Goal: Task Accomplishment & Management: Manage account settings

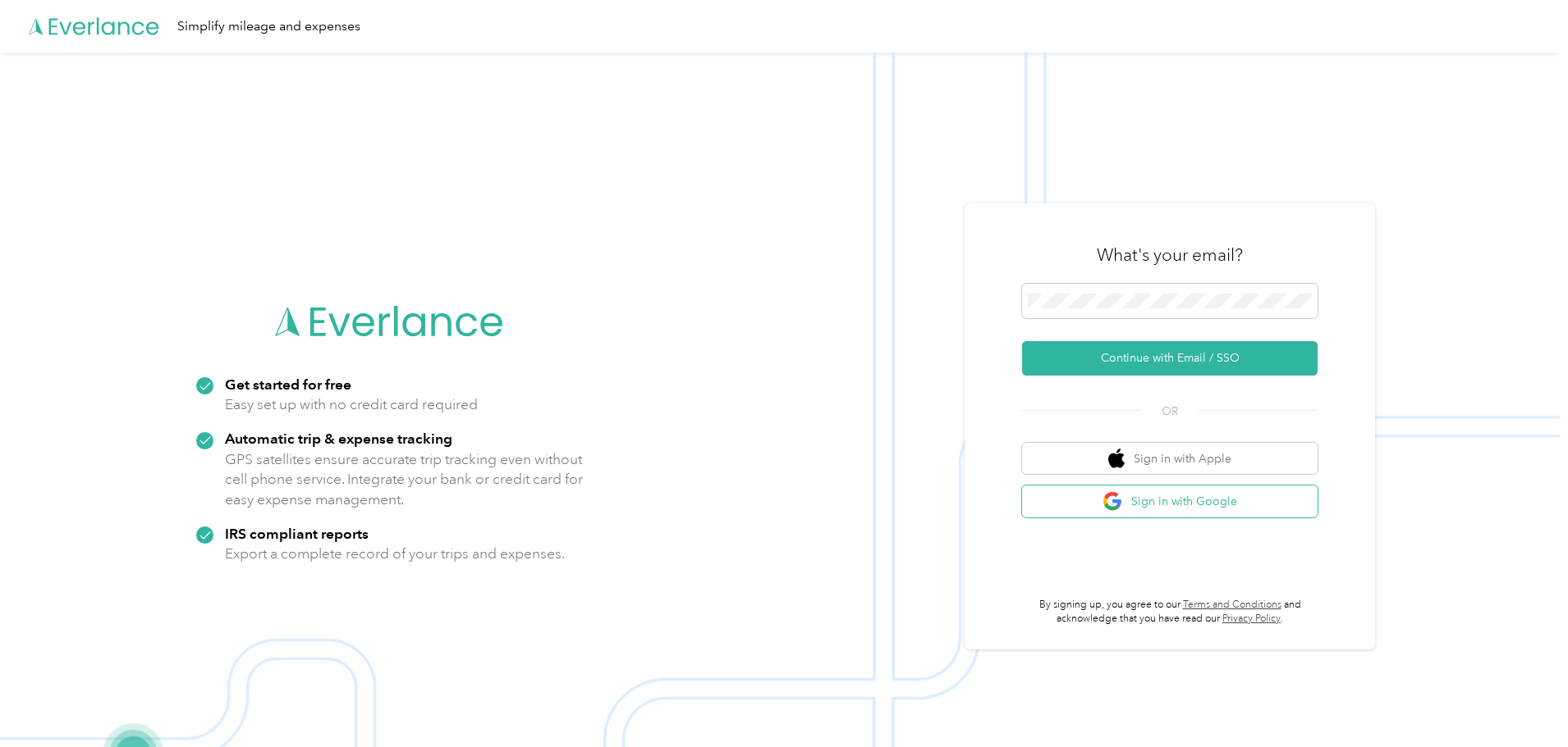
click at [1160, 506] on button "Sign in with Google" at bounding box center [1169, 502] width 296 height 32
click at [1064, 504] on button "Sign in with Google" at bounding box center [1169, 502] width 296 height 32
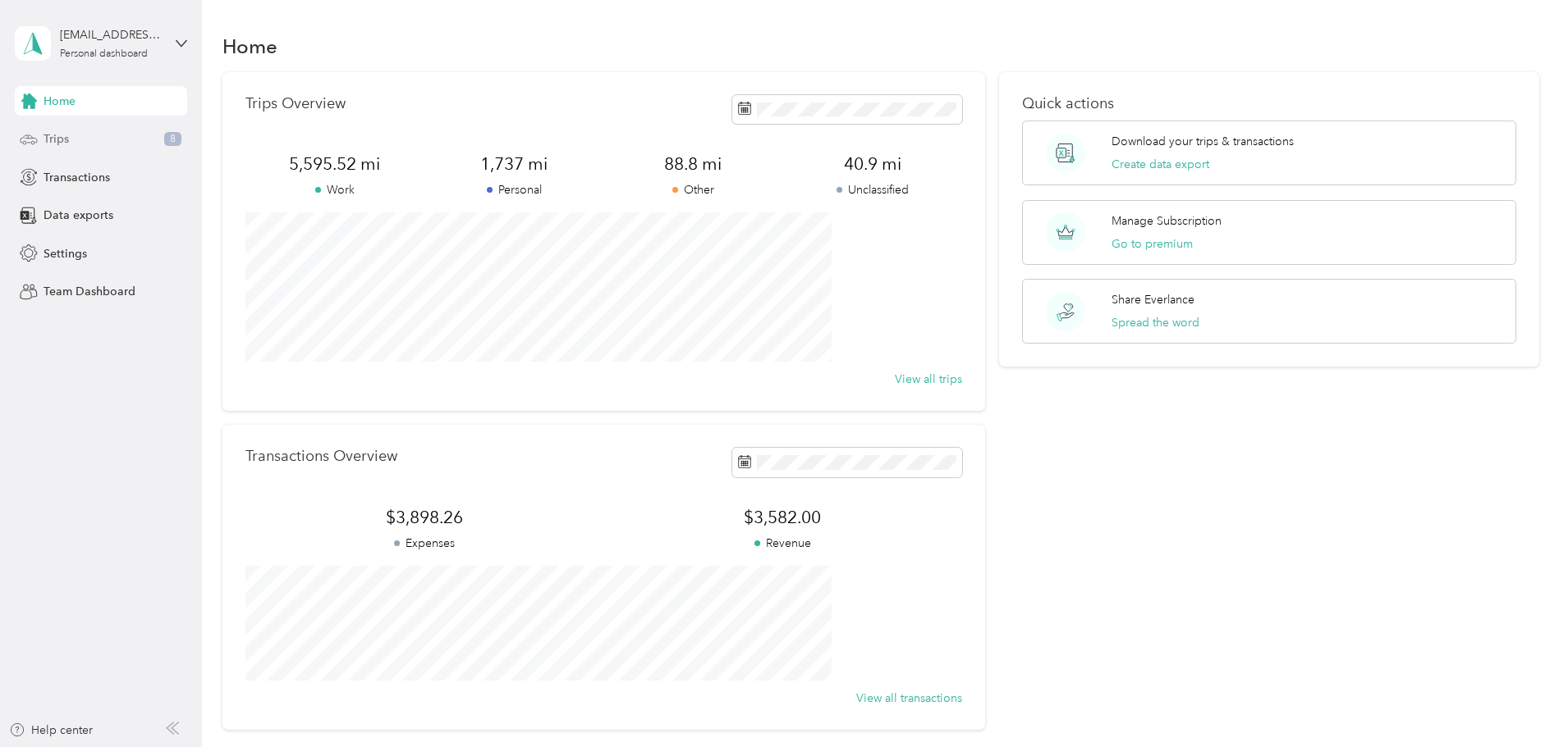
click at [170, 148] on div "Trips 8" at bounding box center [100, 139] width 172 height 30
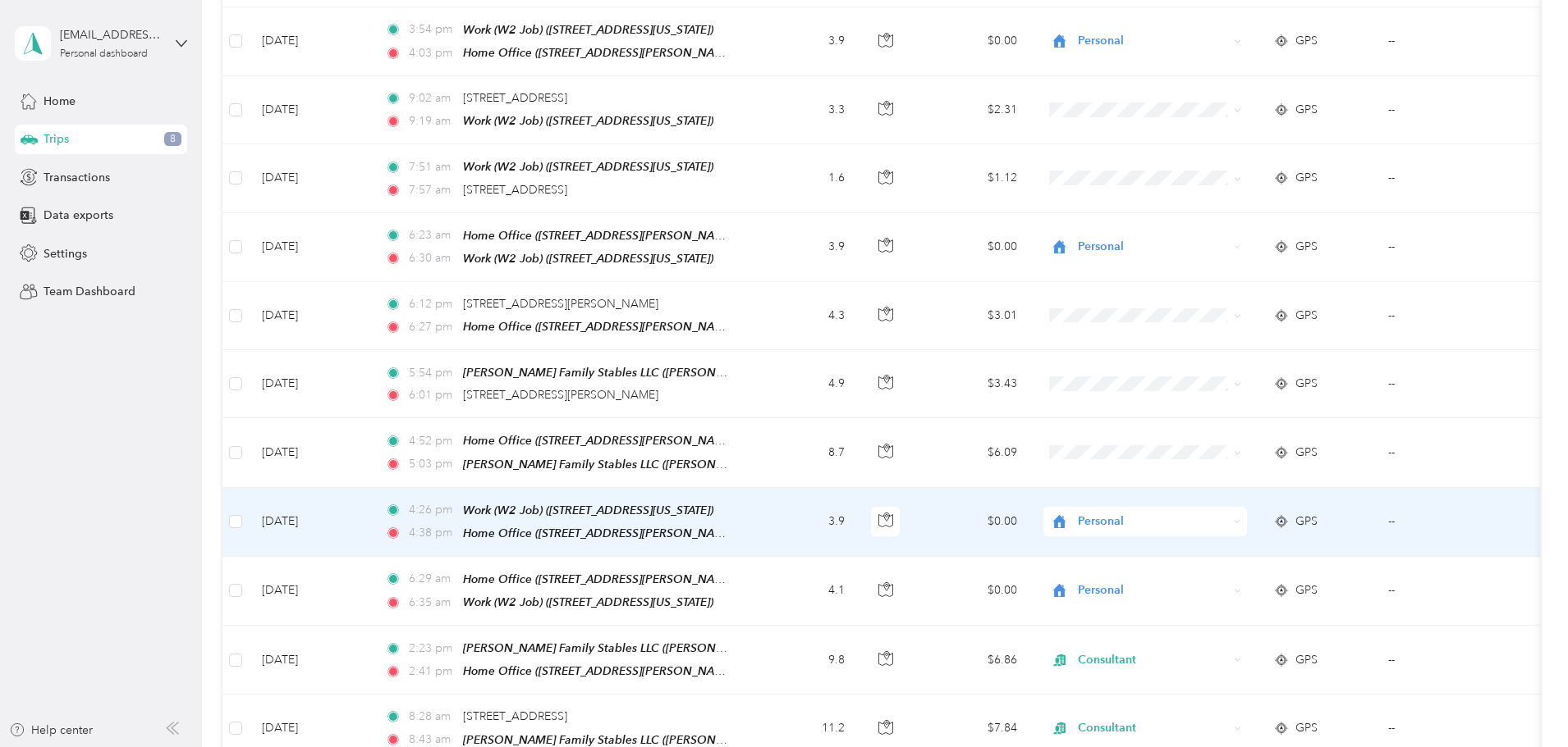
scroll to position [446, 0]
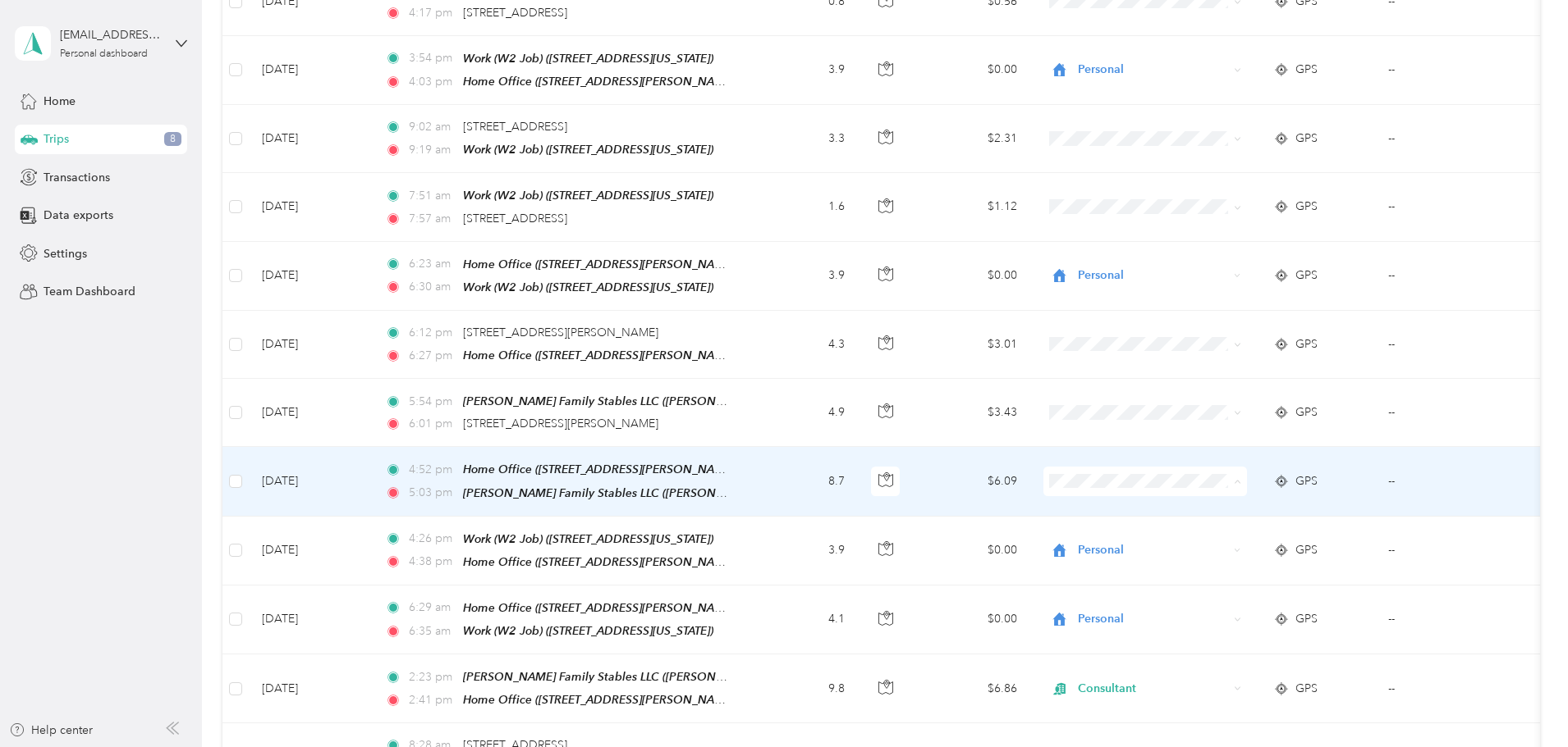
click at [1233, 547] on li "Consultant" at bounding box center [1254, 559] width 204 height 29
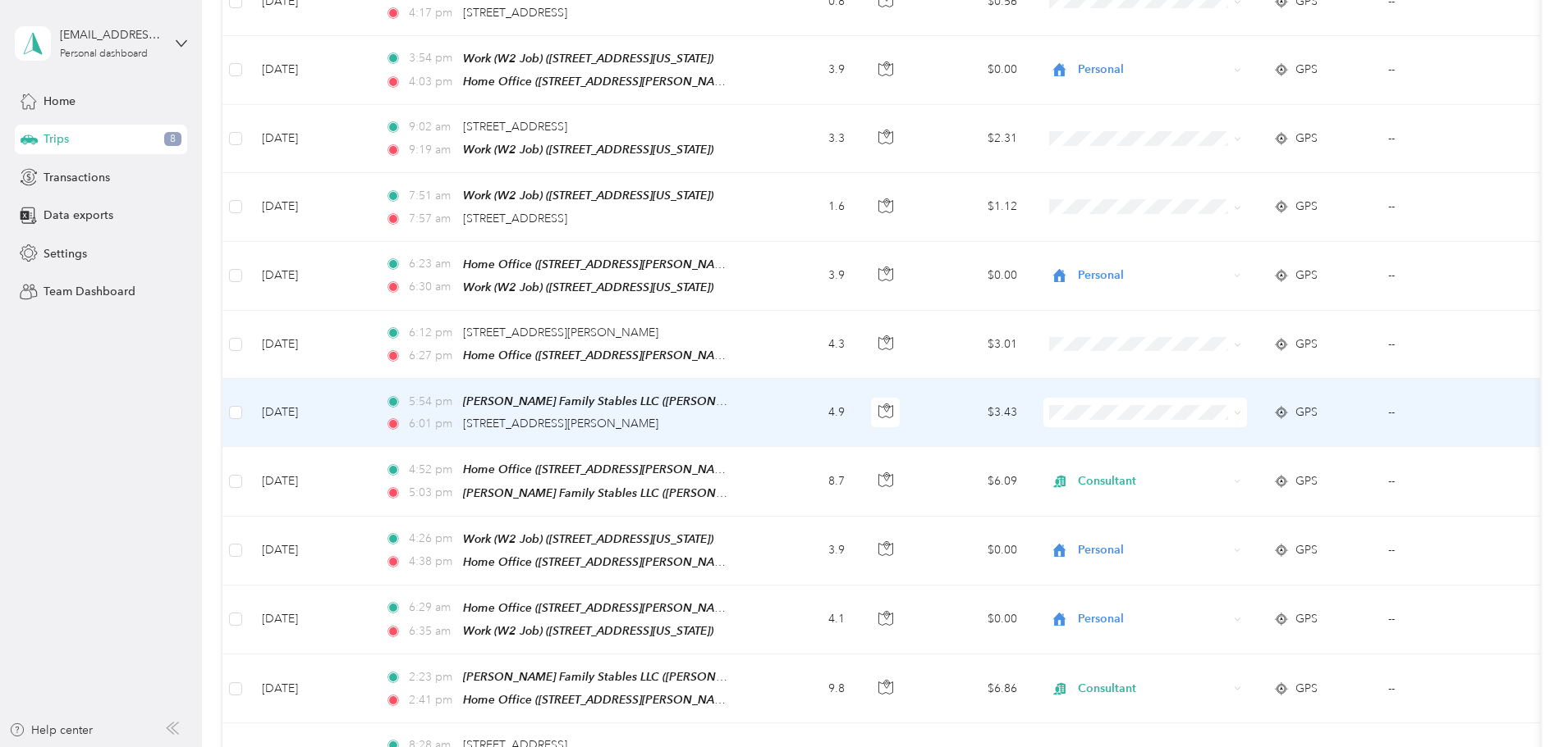
click at [1230, 496] on span "Consultant" at bounding box center [1270, 490] width 151 height 17
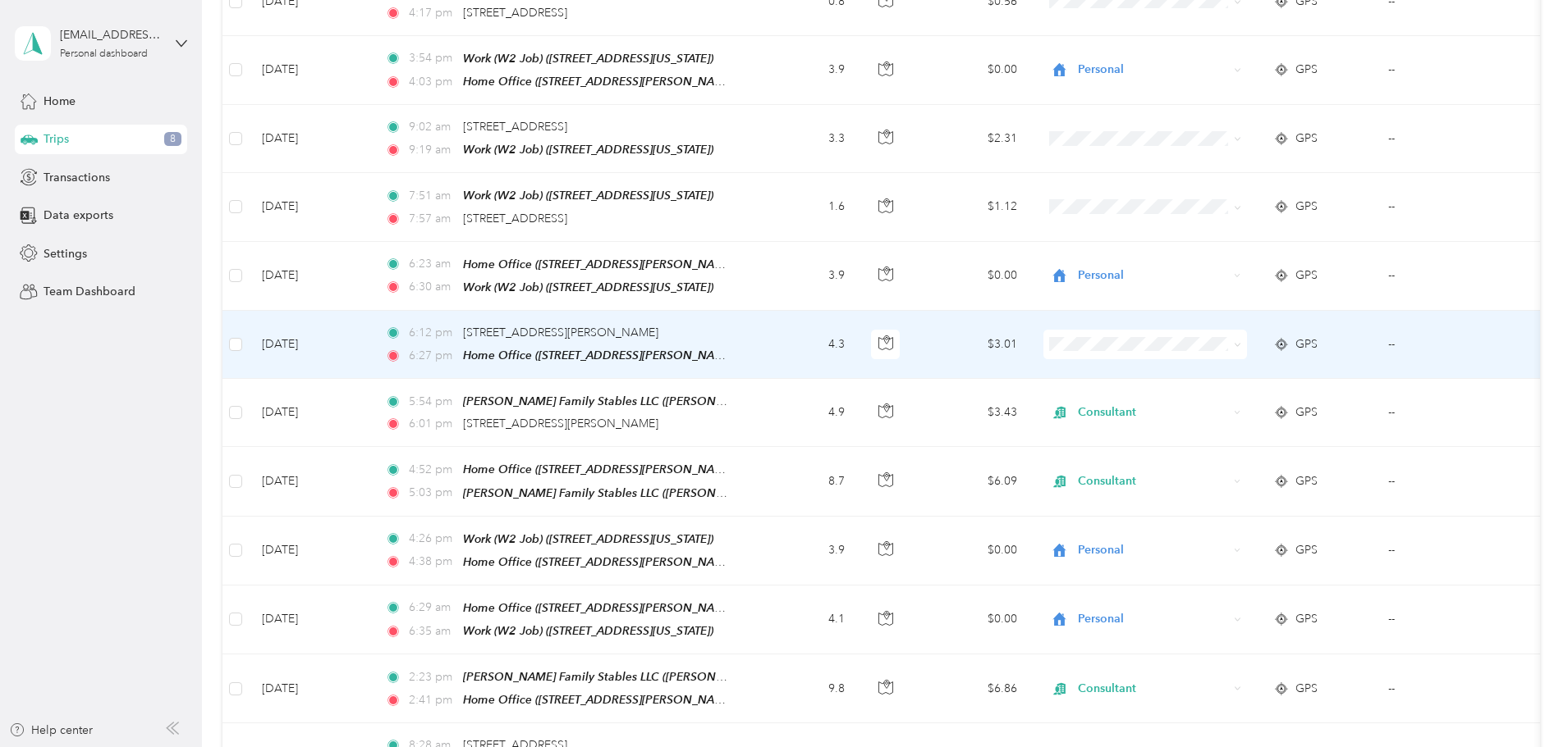
click at [1206, 424] on span "Consultant" at bounding box center [1270, 422] width 151 height 17
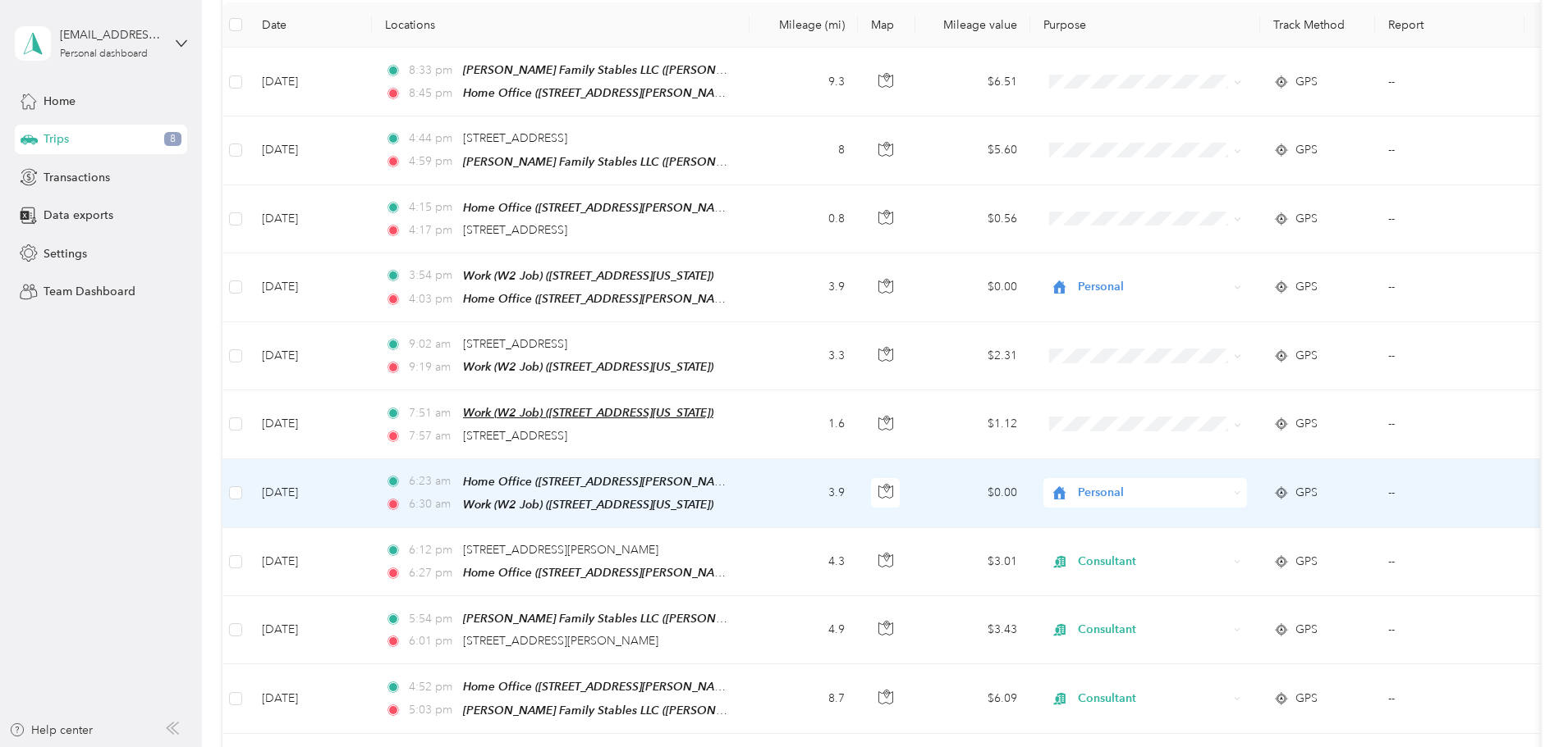
scroll to position [200, 0]
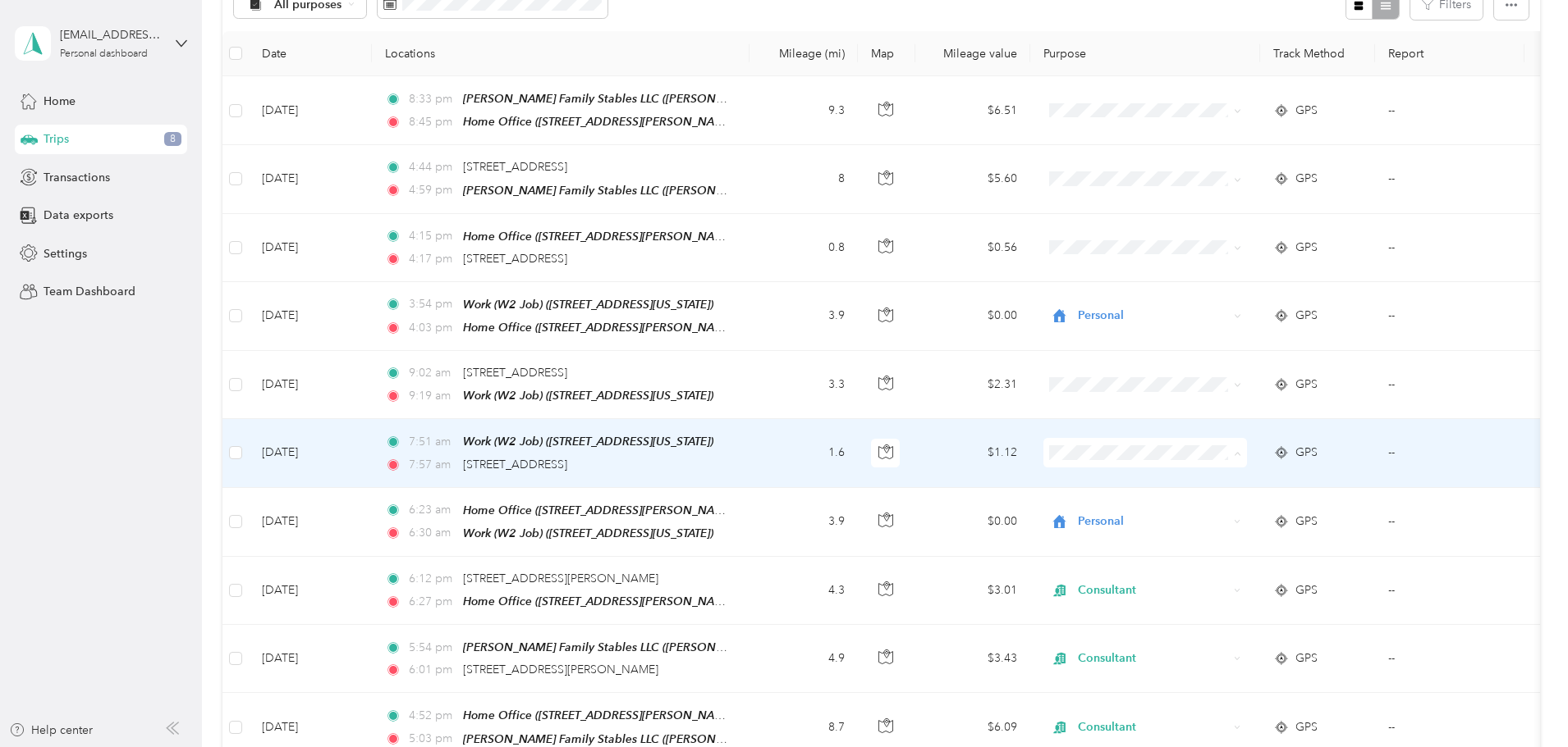
click at [1211, 500] on span "Personal" at bounding box center [1270, 506] width 151 height 17
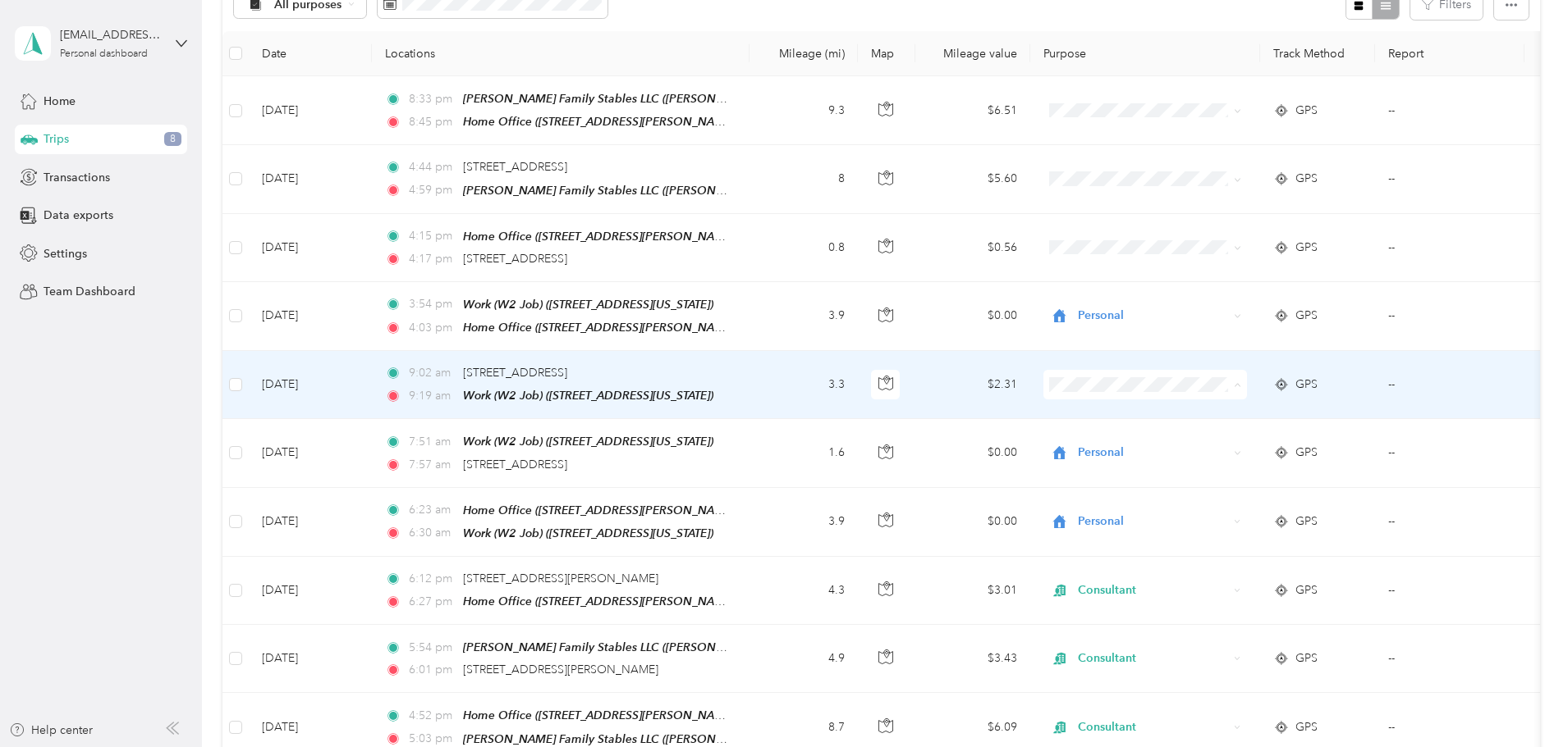
click at [1209, 434] on span "Personal" at bounding box center [1270, 439] width 151 height 17
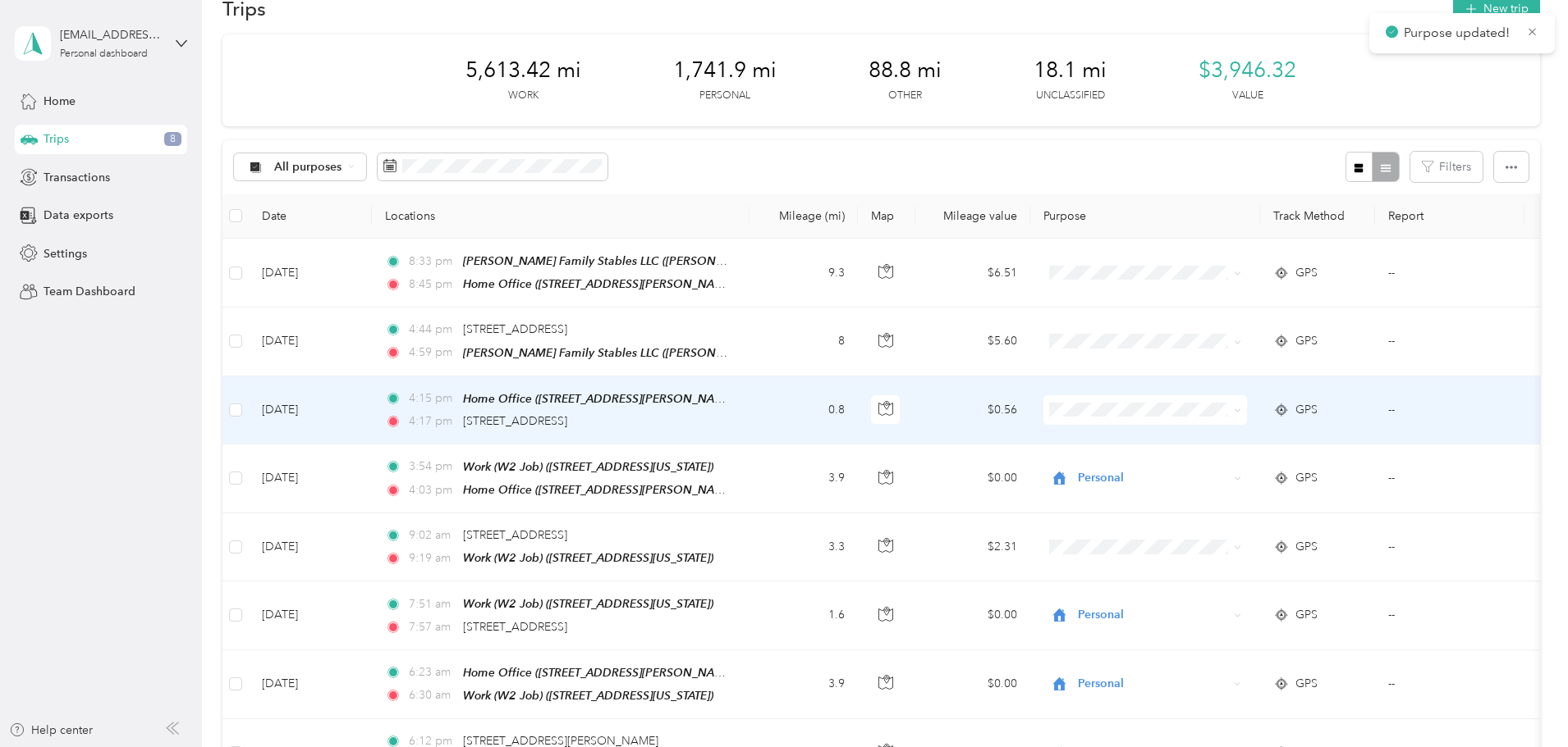
scroll to position [36, 0]
click at [1197, 416] on span at bounding box center [1145, 412] width 204 height 30
click at [1202, 589] on li "Medical" at bounding box center [1254, 583] width 204 height 29
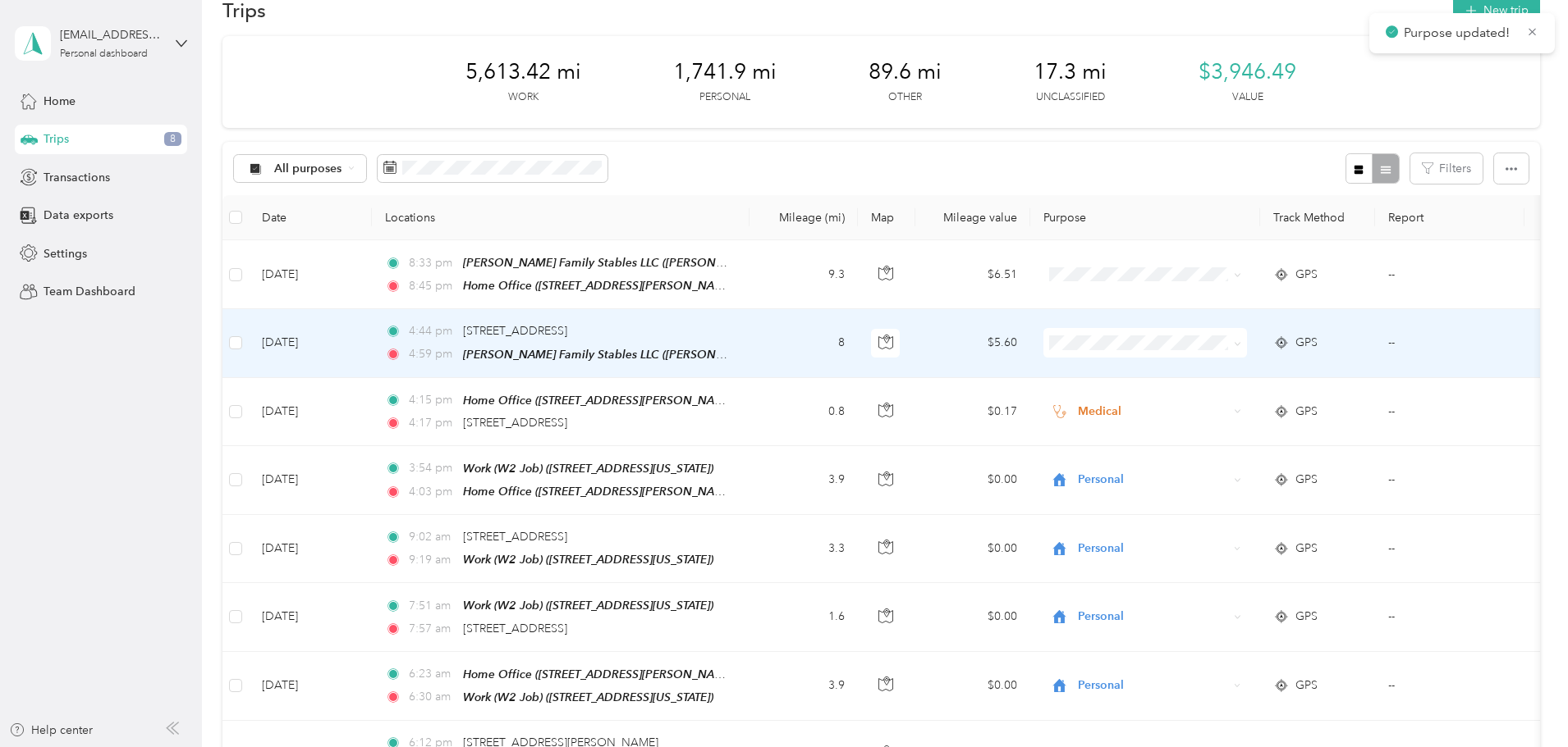
click at [1221, 421] on span "Consultant" at bounding box center [1270, 428] width 151 height 17
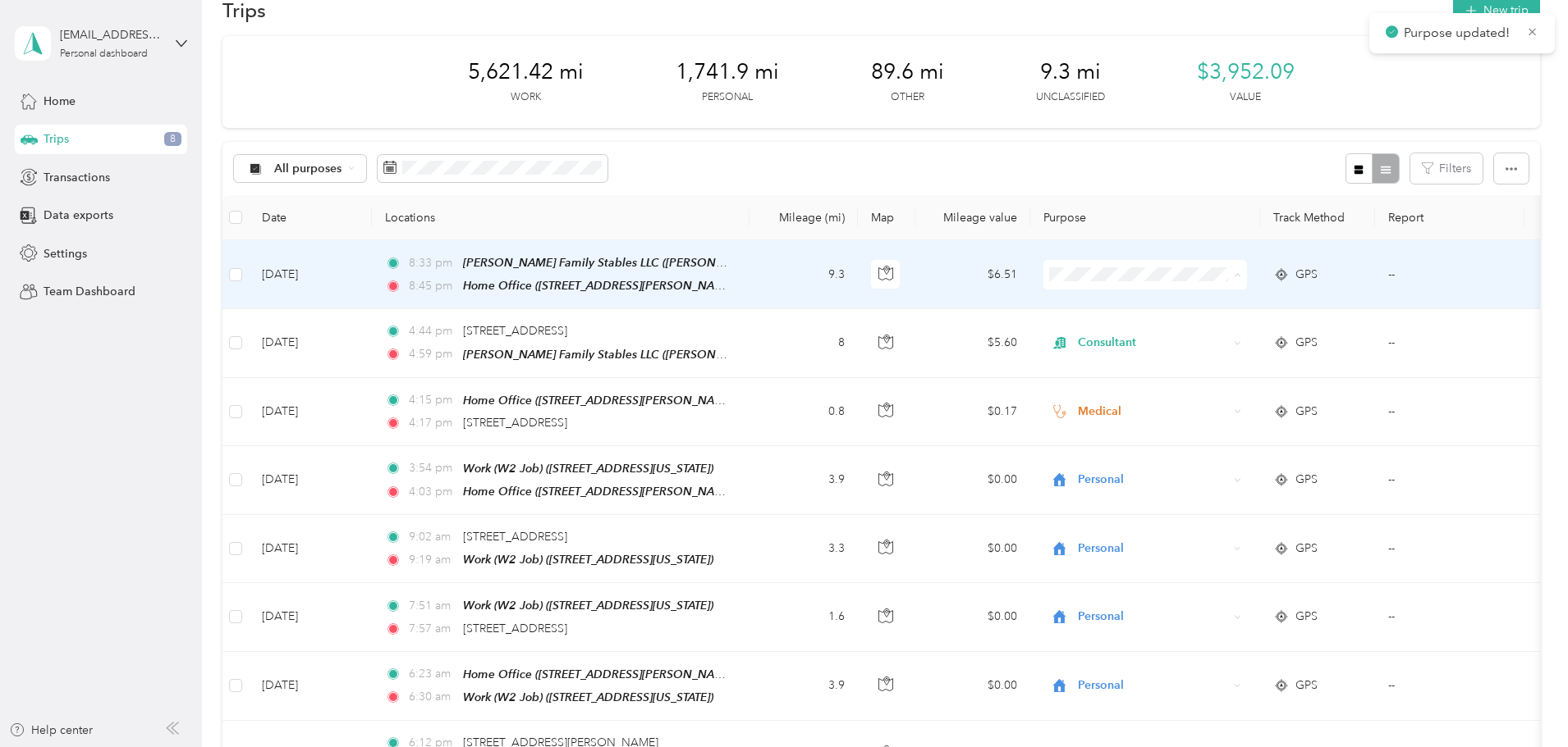
click at [1201, 371] on li "Consultant" at bounding box center [1254, 362] width 204 height 29
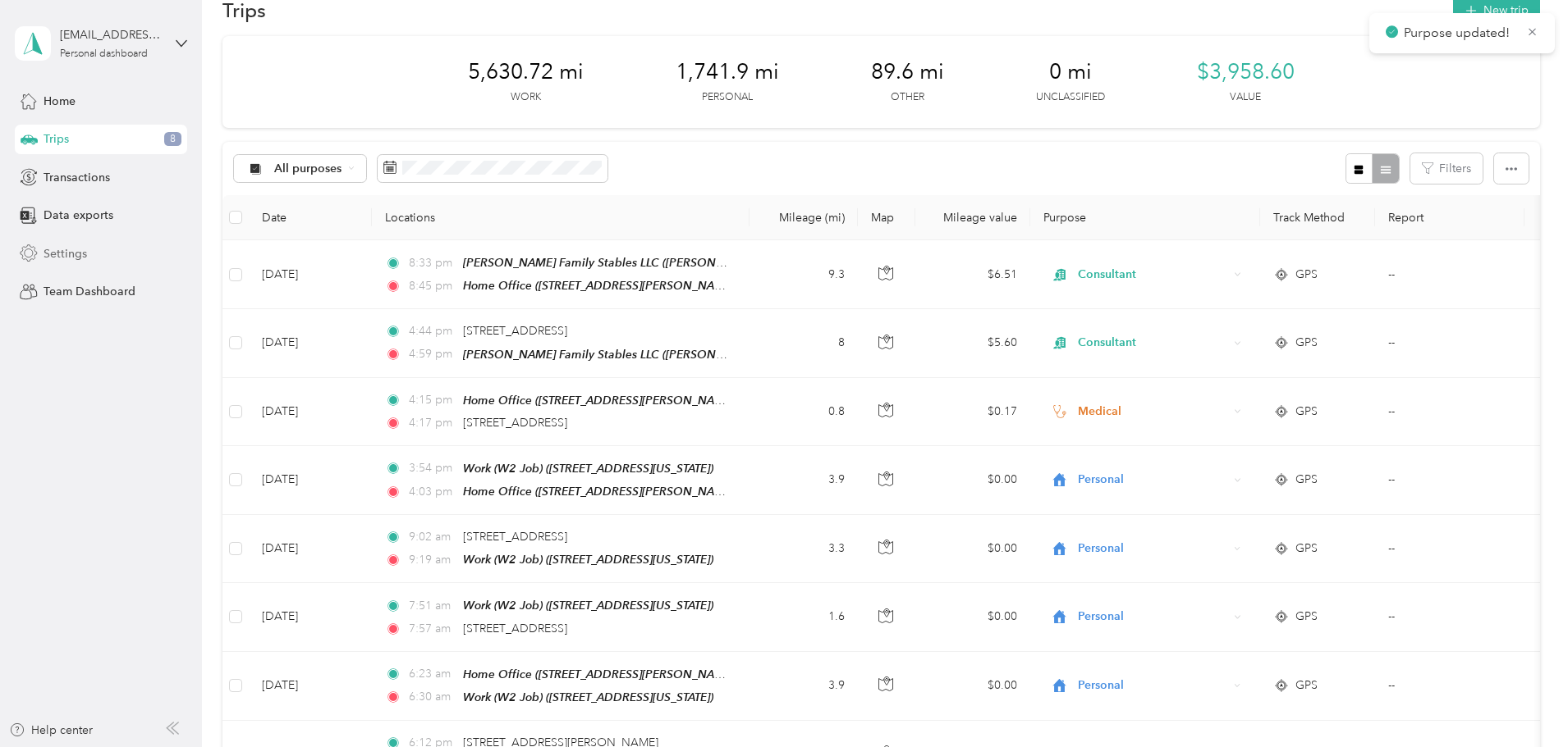
click at [78, 256] on span "Settings" at bounding box center [65, 253] width 43 height 17
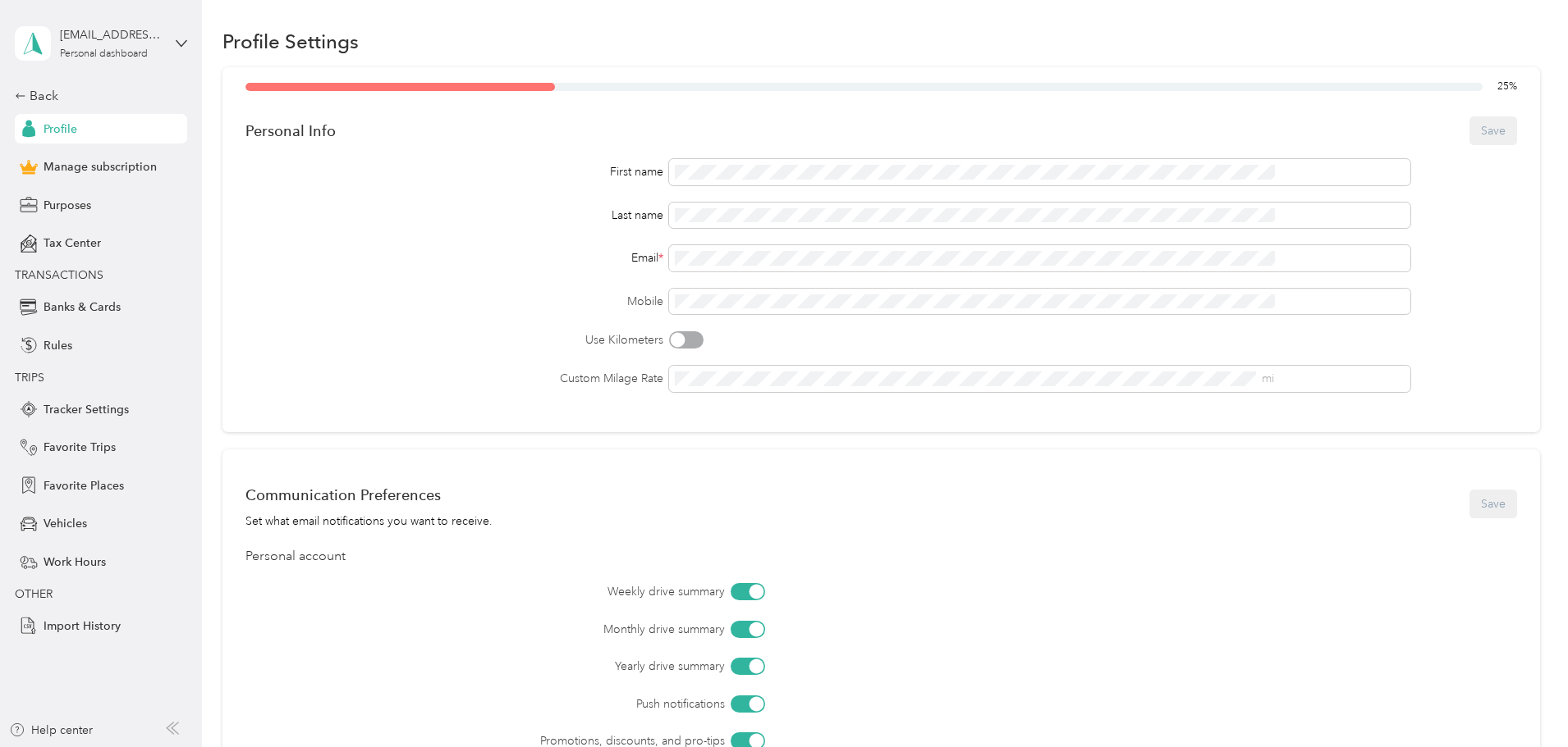
click at [83, 427] on div "Back Profile Manage subscription Purposes Tax Center TRANSACTIONS Banks & Cards…" at bounding box center [100, 363] width 172 height 554
click at [86, 445] on span "Favorite Trips" at bounding box center [79, 447] width 72 height 17
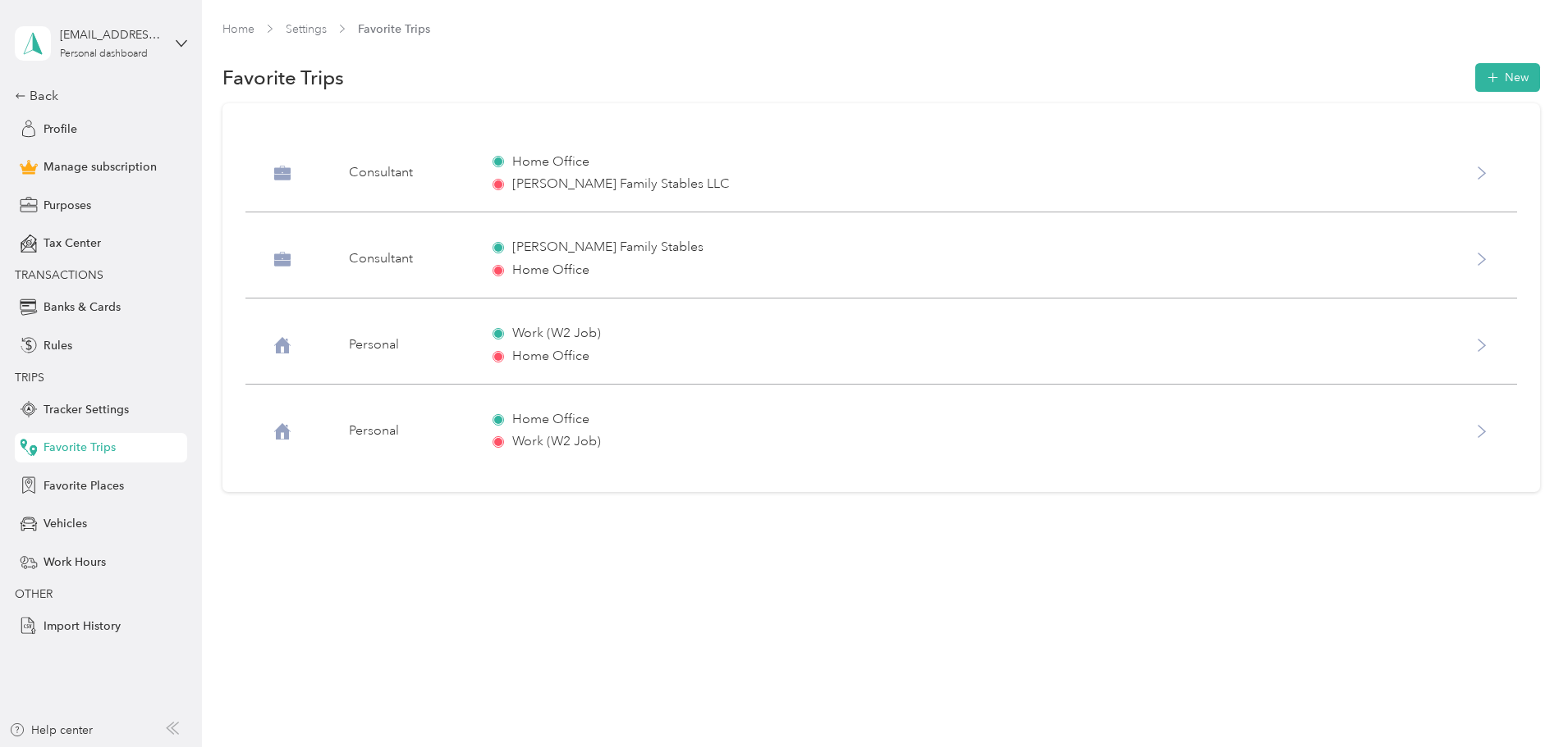
click at [463, 264] on div "Consultant" at bounding box center [406, 260] width 115 height 20
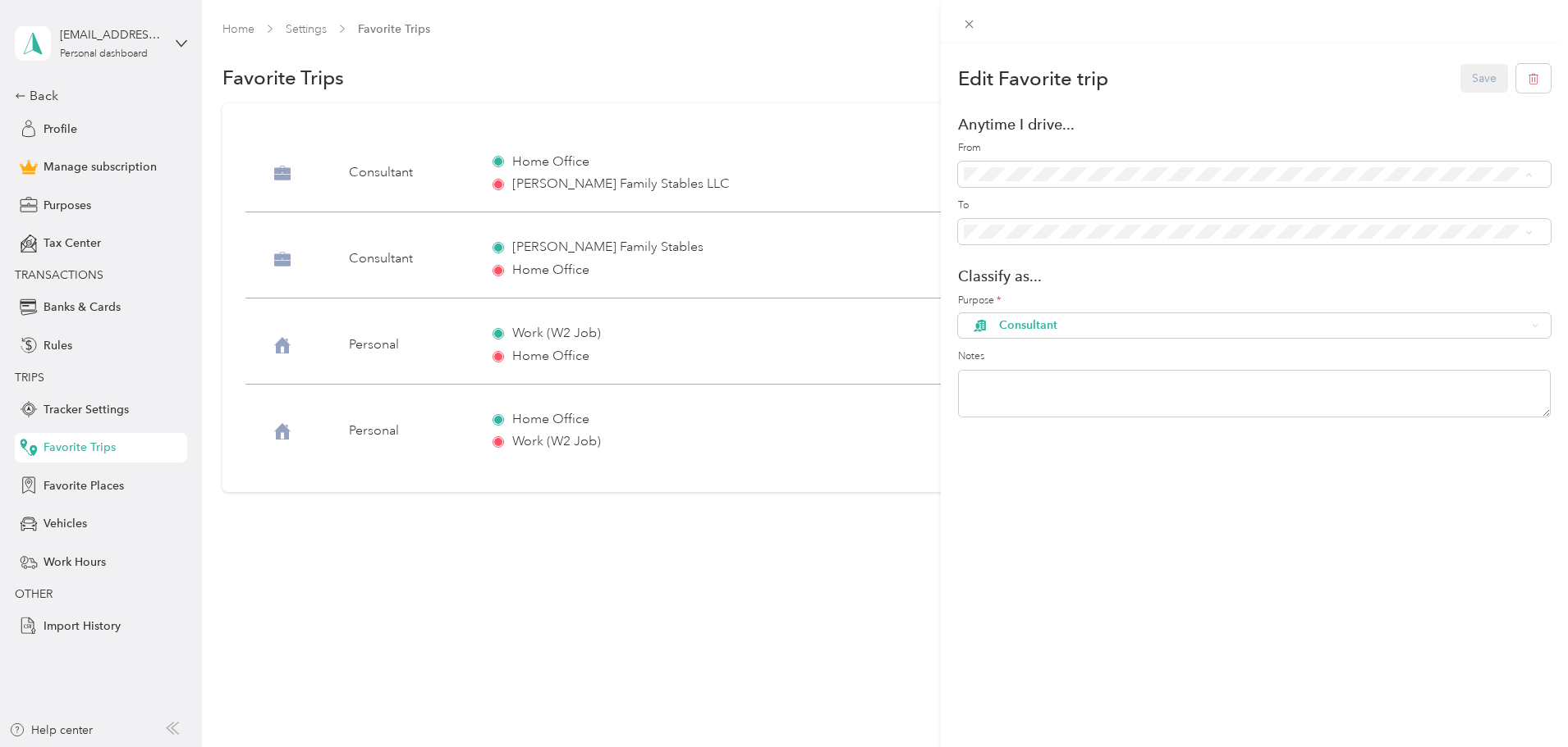
click at [1036, 197] on span "Anywhere - (Includes all locations)" at bounding box center [1094, 203] width 176 height 14
click at [1037, 288] on span "[PERSON_NAME] Family Stables LLC ([PERSON_NAME][GEOGRAPHIC_DATA])" at bounding box center [1210, 289] width 408 height 14
click at [1478, 82] on button "Save" at bounding box center [1483, 78] width 48 height 29
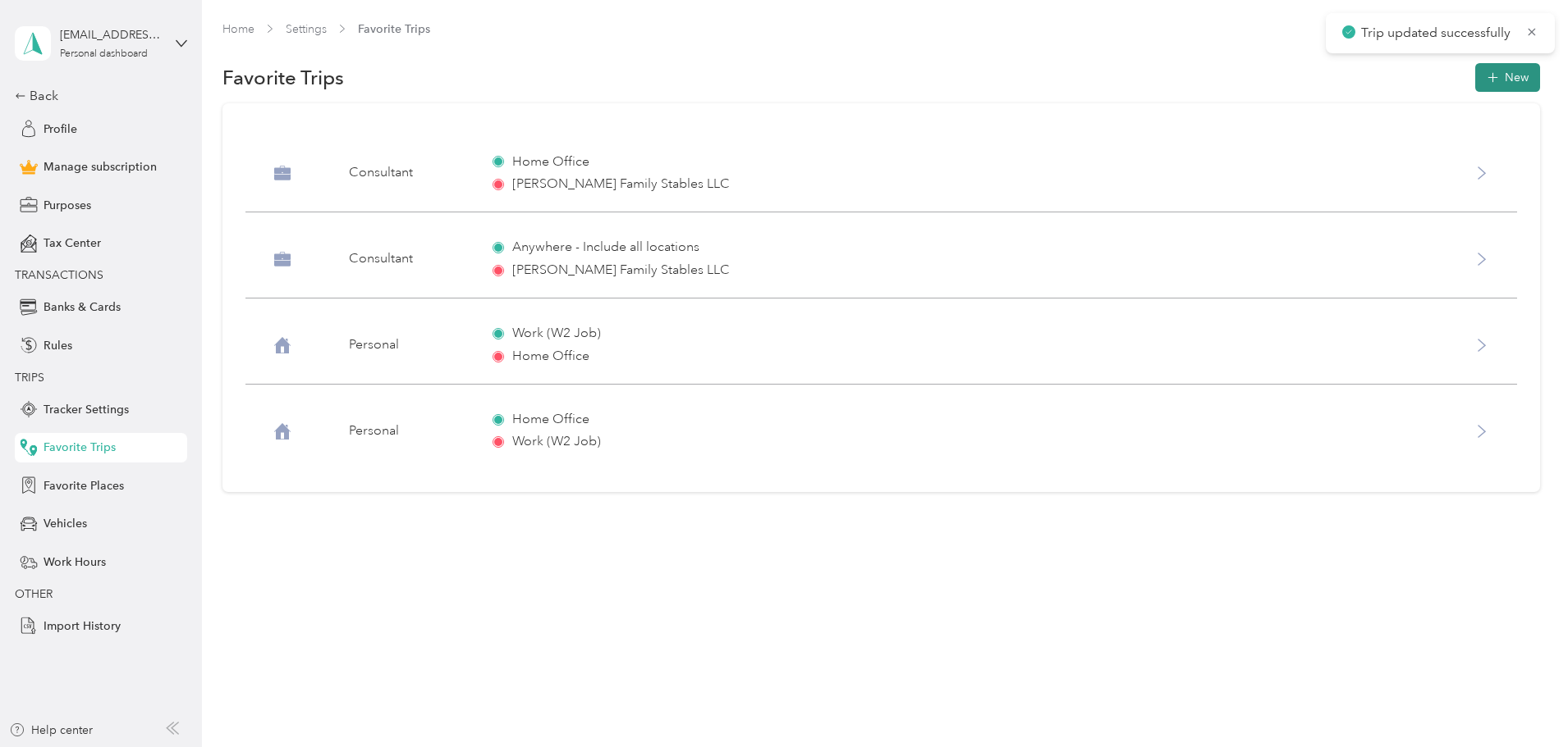
click at [1475, 82] on button "New" at bounding box center [1508, 77] width 65 height 29
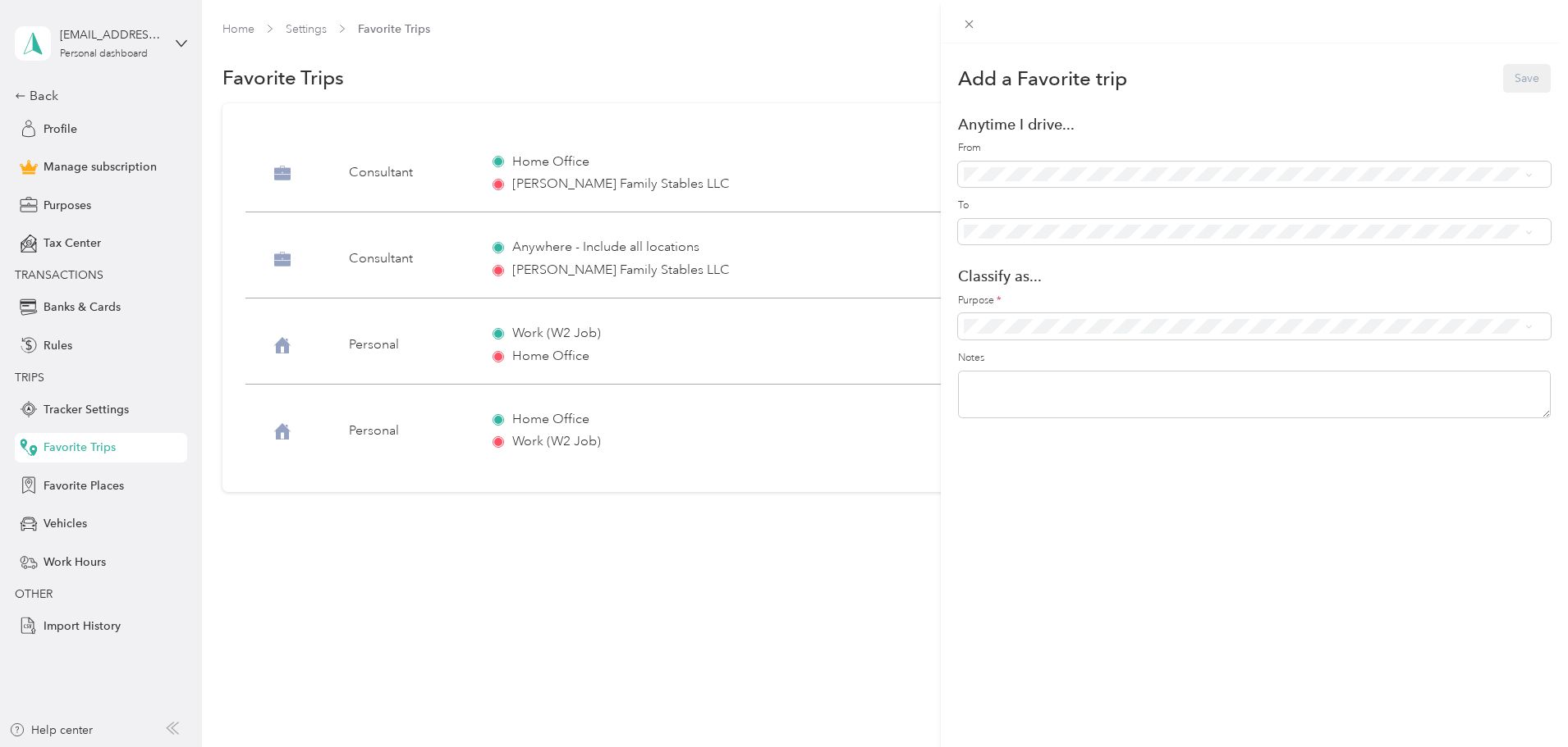
click at [1074, 259] on span "[PERSON_NAME] Family Stables LLC ([PERSON_NAME][GEOGRAPHIC_DATA])" at bounding box center [1210, 260] width 408 height 14
click at [1072, 239] on span at bounding box center [1253, 232] width 592 height 26
click at [1076, 259] on form "Add a Favorite trip Save Anytime I drive... From To Classify as... Purpose * No…" at bounding box center [1253, 242] width 592 height 358
click at [1058, 407] on span "Consultant" at bounding box center [1263, 413] width 528 height 17
click at [1520, 79] on button "Save" at bounding box center [1527, 78] width 48 height 29
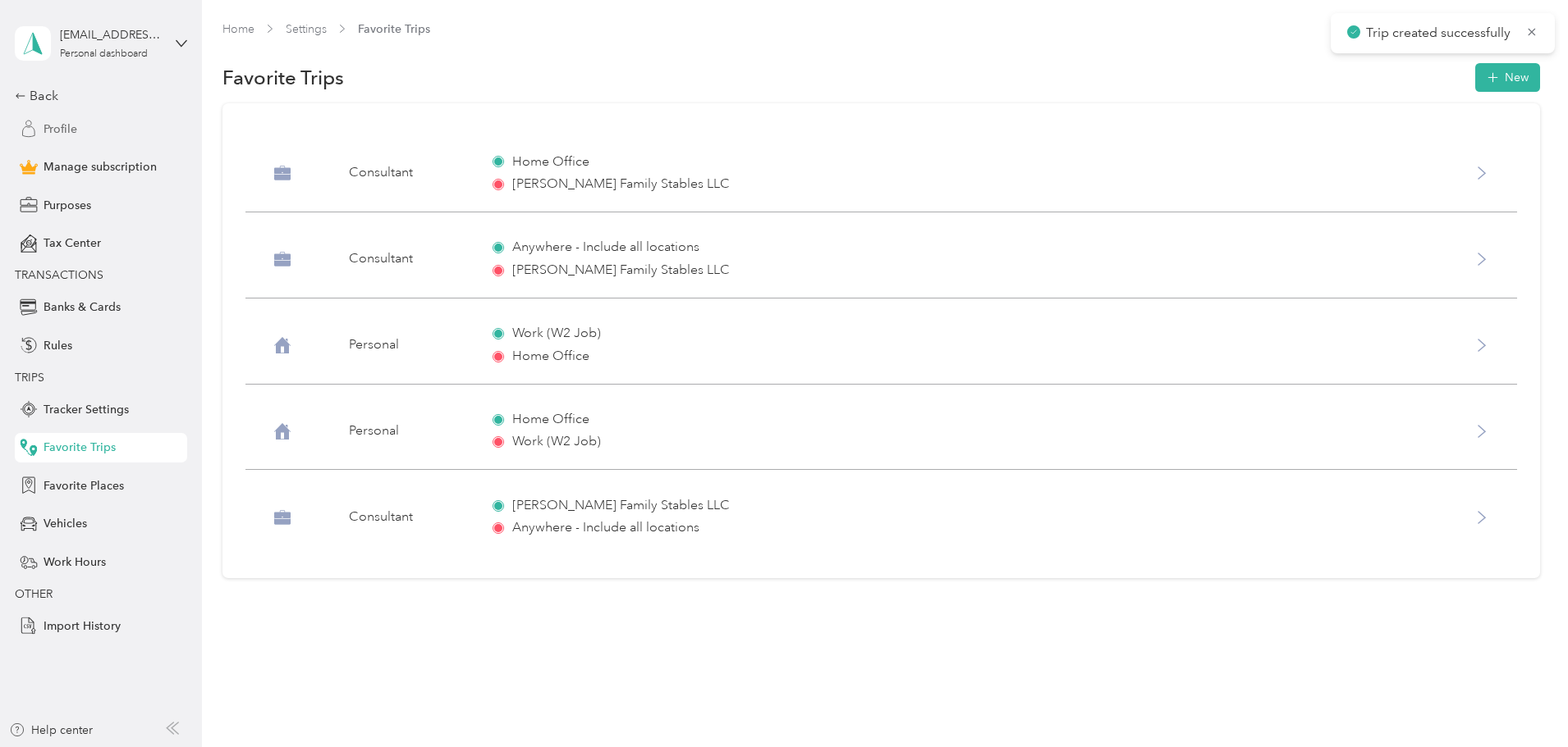
click at [85, 141] on div "Profile" at bounding box center [100, 129] width 172 height 30
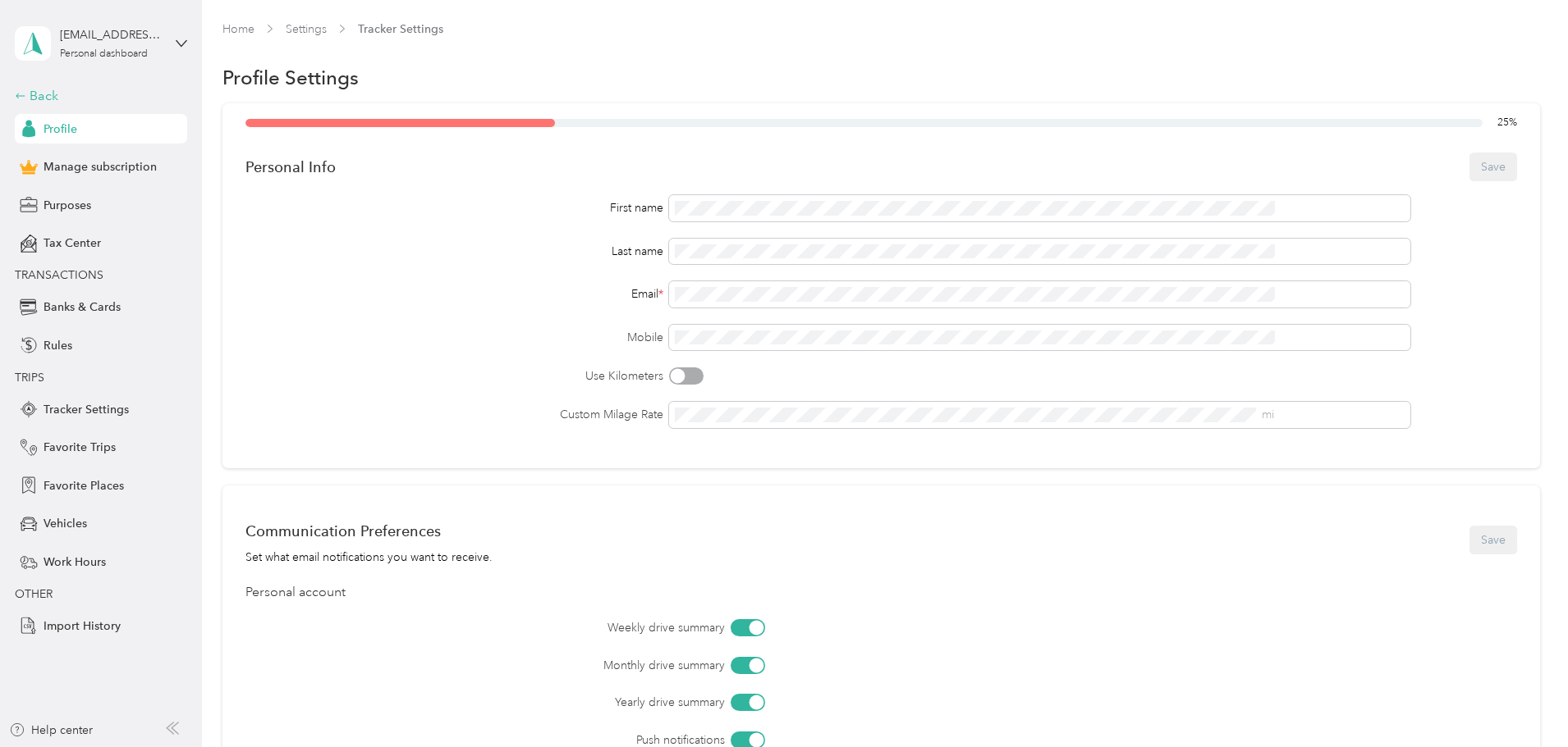
click at [50, 90] on div "Back" at bounding box center [96, 96] width 164 height 20
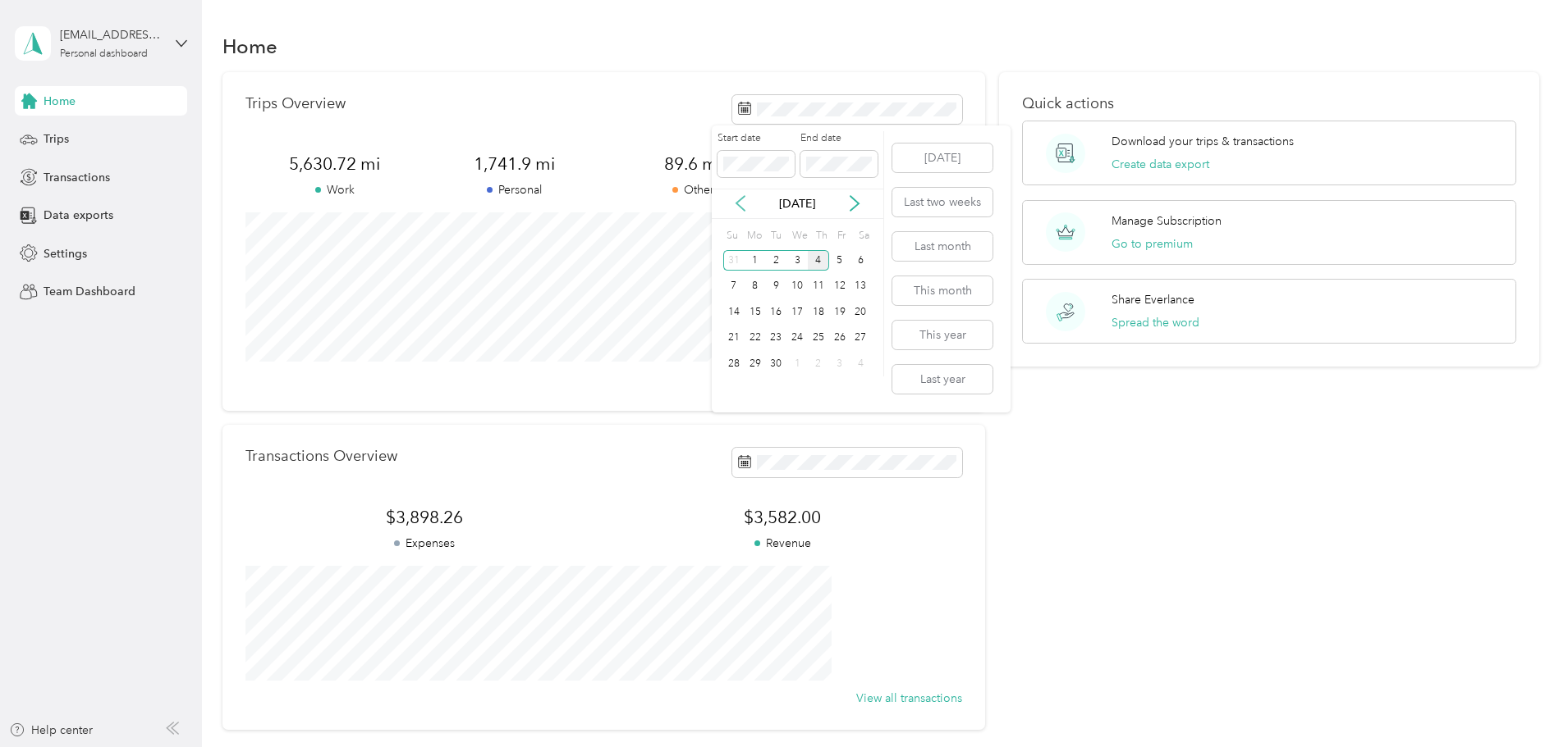
click at [744, 200] on icon at bounding box center [740, 204] width 16 height 16
click at [762, 284] on div "4" at bounding box center [756, 287] width 22 height 21
click at [949, 346] on button "This year" at bounding box center [942, 335] width 100 height 29
click at [735, 205] on icon at bounding box center [740, 204] width 16 height 16
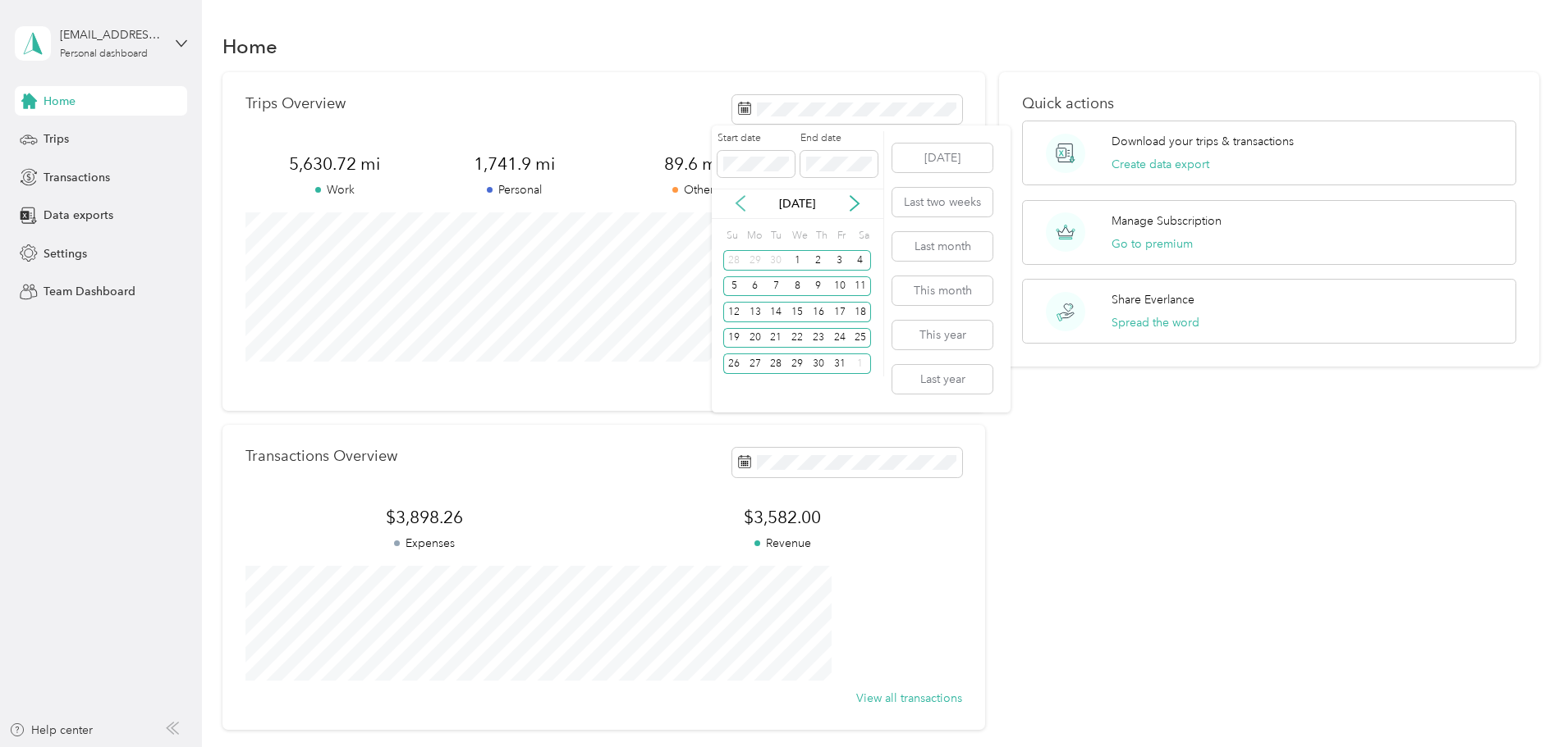
click at [735, 205] on icon at bounding box center [740, 204] width 16 height 16
click at [760, 285] on div "4" at bounding box center [756, 287] width 22 height 21
click at [742, 186] on div "Start date End date" at bounding box center [797, 160] width 171 height 58
click at [928, 376] on button "Last year" at bounding box center [942, 379] width 100 height 29
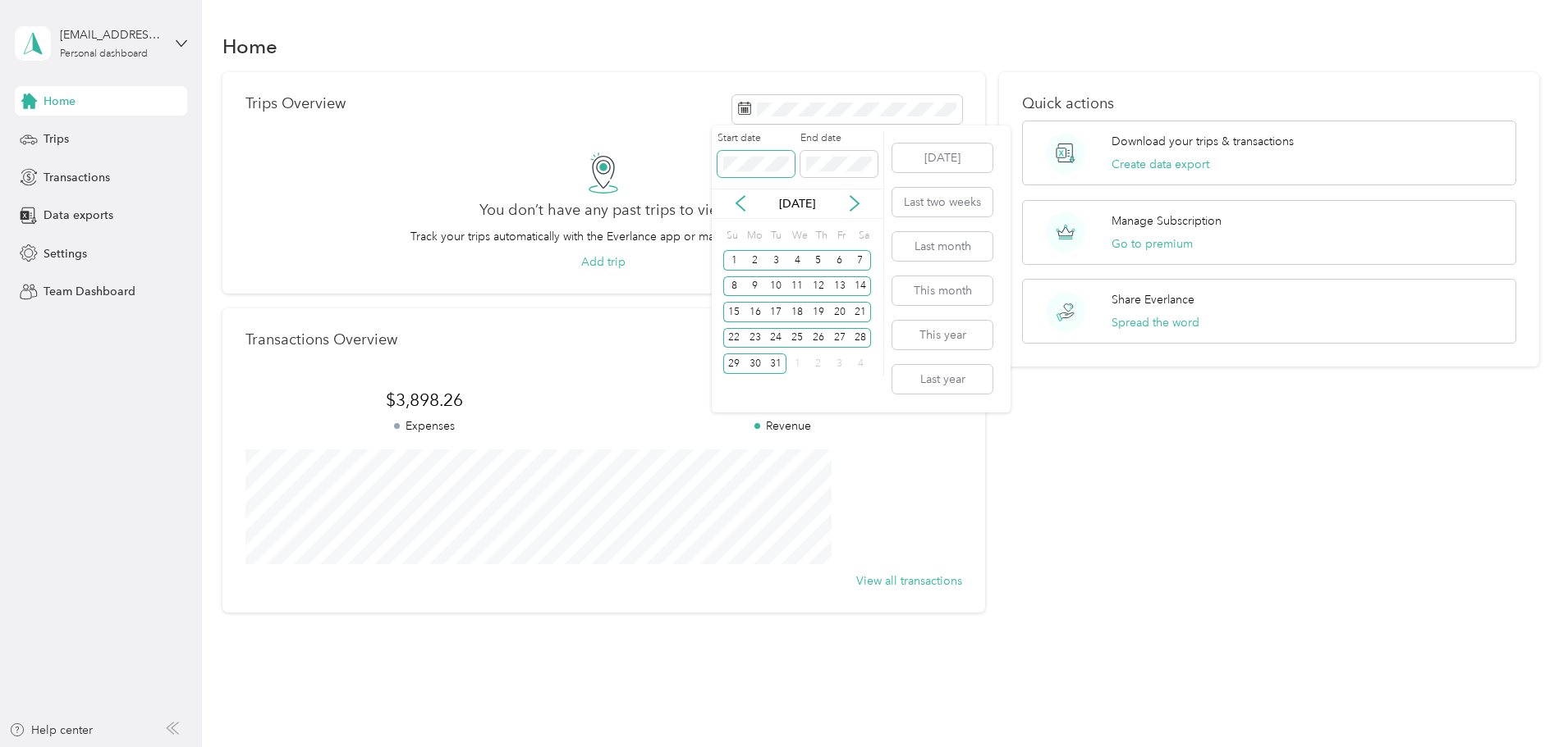
click at [772, 156] on span at bounding box center [756, 163] width 78 height 26
click at [760, 165] on div "Start date End date" at bounding box center [797, 160] width 171 height 58
click at [736, 168] on div "Start date End date" at bounding box center [797, 160] width 171 height 58
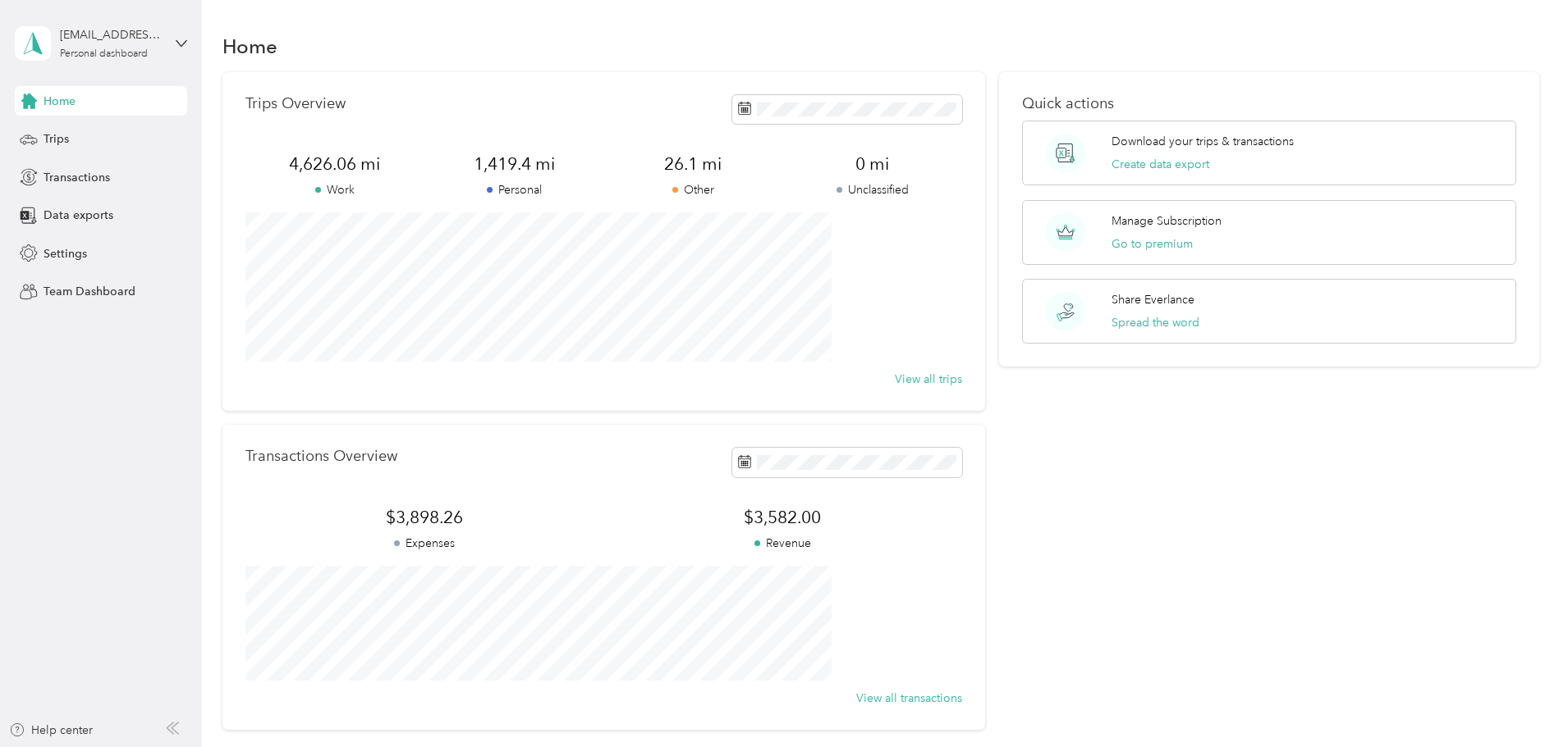
click at [286, 388] on div "Trips Overview 4,626.06 mi Work 1,419.4 mi Personal 26.1 mi Other 0 mi Unclassi…" at bounding box center [881, 401] width 1317 height 658
click at [999, 433] on div "Quick actions Download your trips & transactions Create data export Manage Subs…" at bounding box center [1269, 401] width 540 height 658
